Goal: Use online tool/utility: Utilize a website feature to perform a specific function

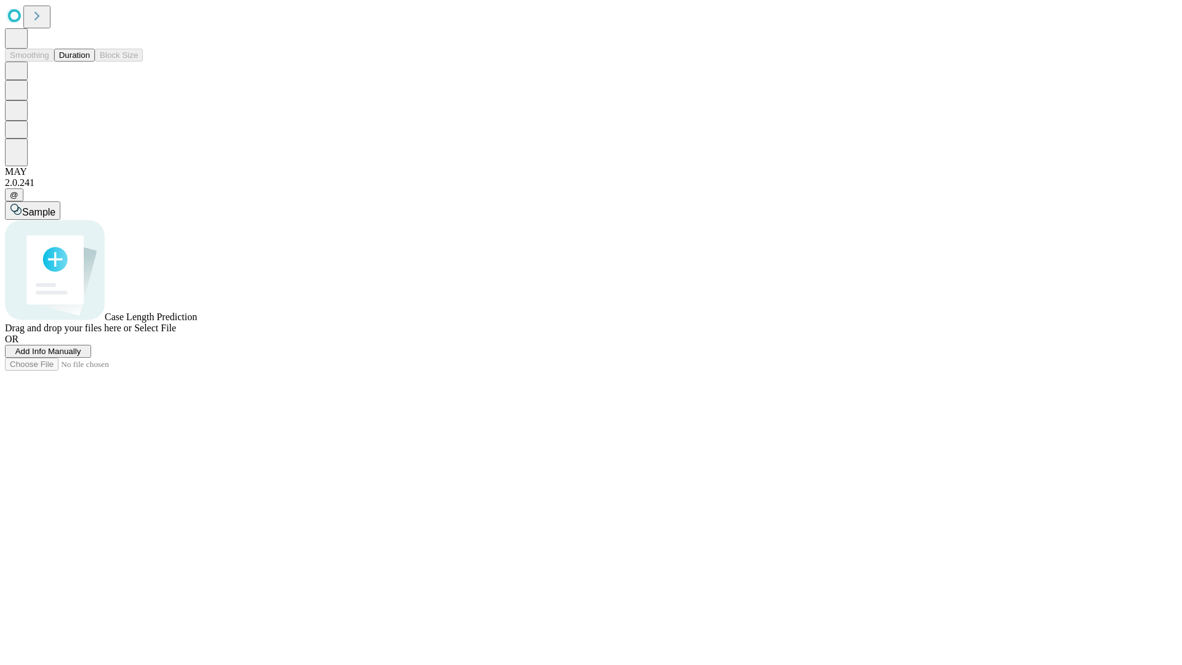
click at [90, 62] on button "Duration" at bounding box center [74, 55] width 41 height 13
click at [81, 356] on span "Add Info Manually" at bounding box center [48, 351] width 66 height 9
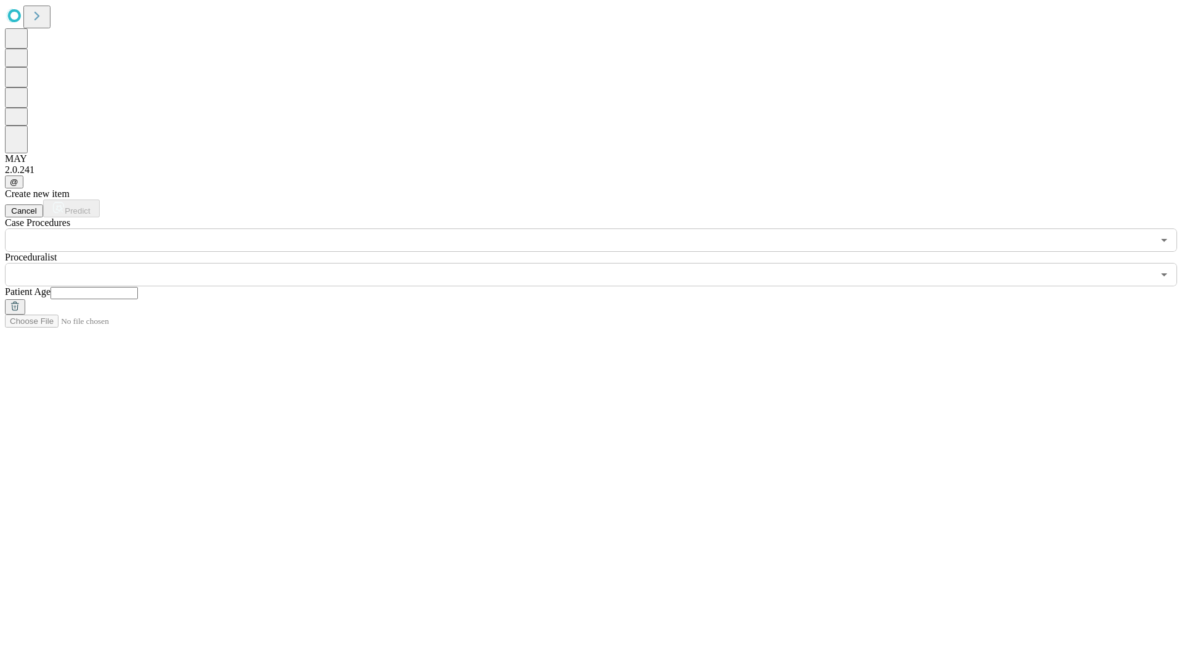
click at [138, 287] on input "text" at bounding box center [93, 293] width 87 height 12
type input "**"
click at [600, 263] on input "text" at bounding box center [579, 274] width 1148 height 23
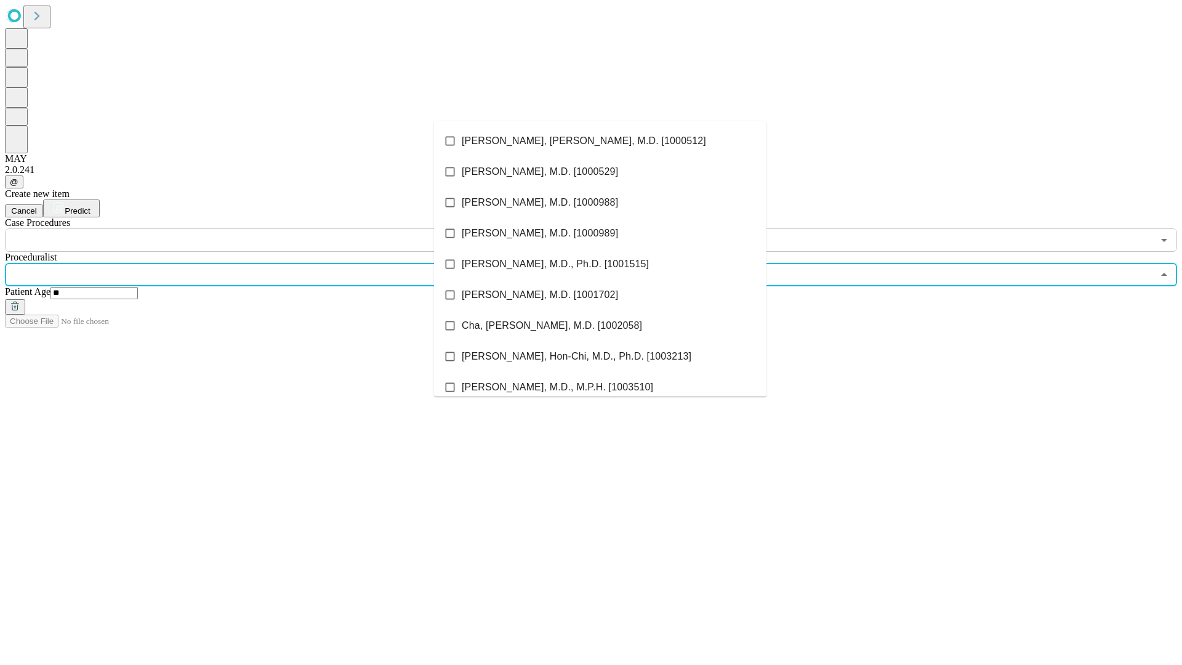
click at [600, 141] on li "[PERSON_NAME], [PERSON_NAME], M.D. [1000512]" at bounding box center [600, 141] width 333 height 31
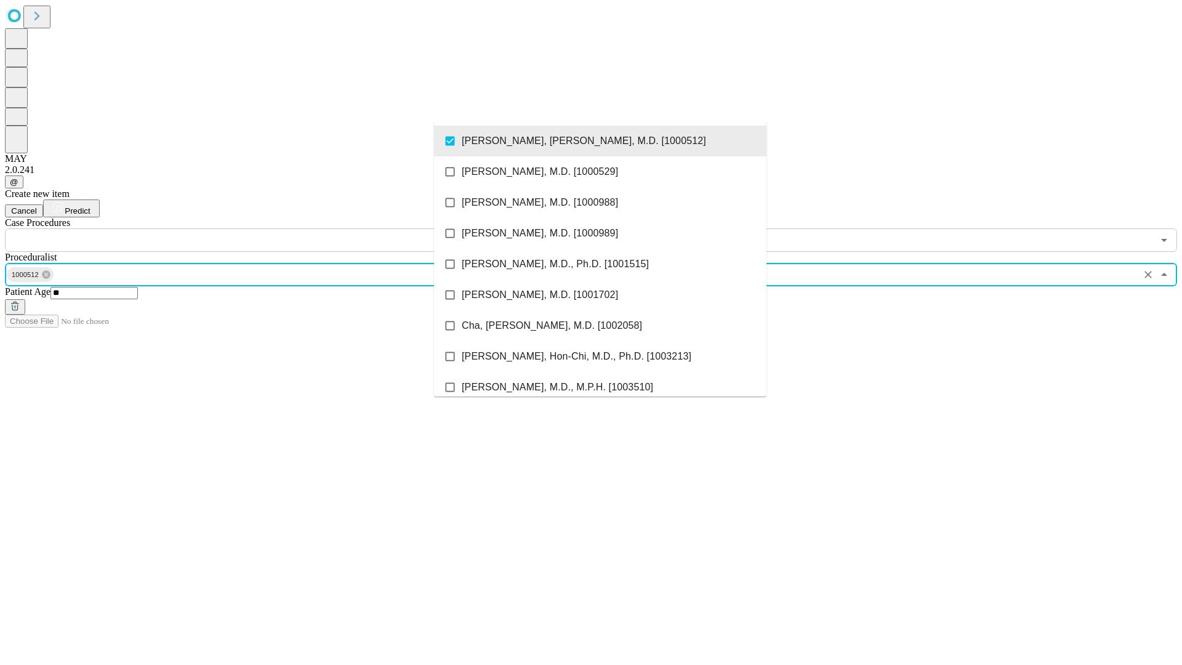
click at [259, 228] on input "text" at bounding box center [579, 239] width 1148 height 23
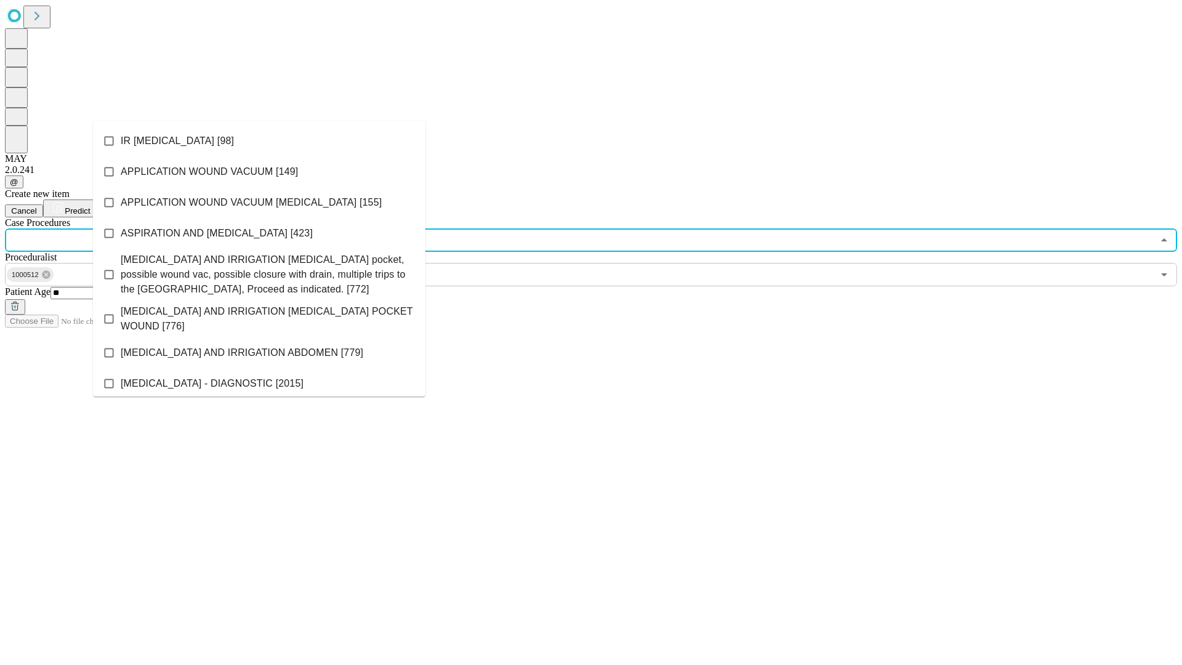
click at [259, 141] on li "IR [MEDICAL_DATA] [98]" at bounding box center [259, 141] width 333 height 31
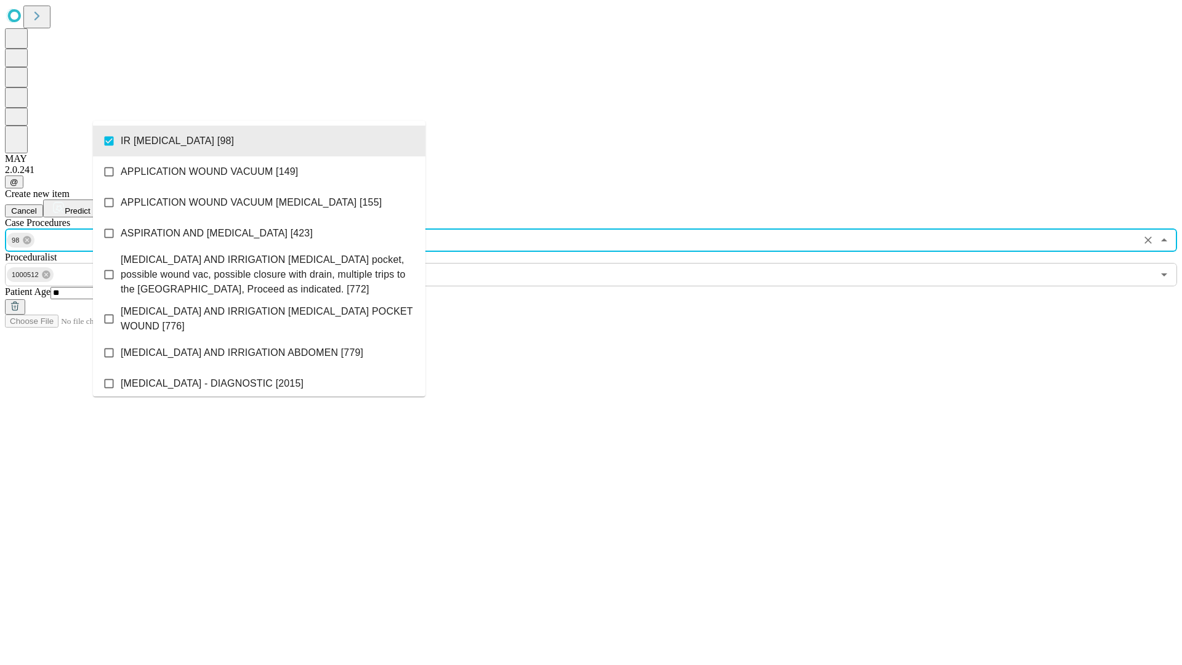
click at [90, 206] on span "Predict" at bounding box center [77, 210] width 25 height 9
